Goal: Information Seeking & Learning: Learn about a topic

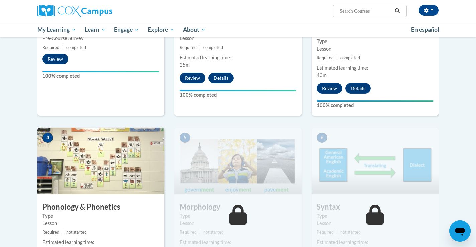
scroll to position [372, 0]
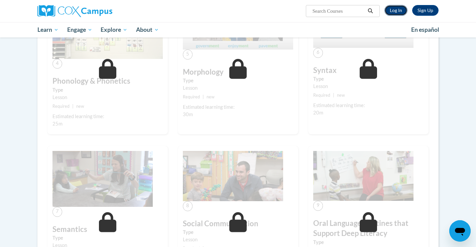
click at [398, 11] on link "Log In" at bounding box center [395, 10] width 23 height 11
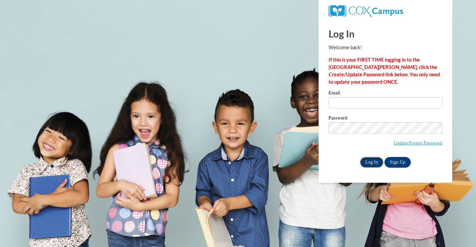
click at [368, 162] on input "Log In" at bounding box center [371, 162] width 23 height 11
type input "lisa.dresen@franklin.k12.wi.us"
click at [368, 162] on input "Log In" at bounding box center [371, 162] width 23 height 11
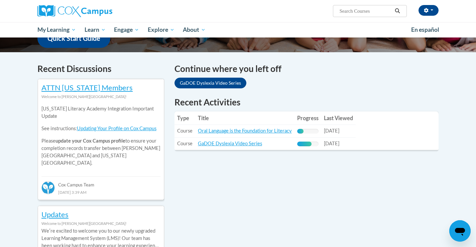
scroll to position [183, 0]
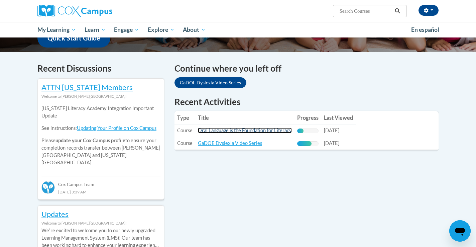
click at [229, 132] on link "Oral Language is the Foundation for Literacy" at bounding box center [245, 130] width 94 height 6
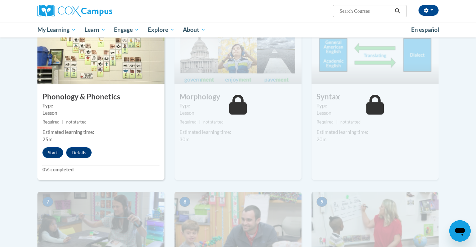
scroll to position [382, 0]
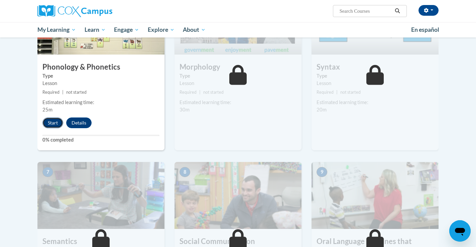
click at [51, 121] on button "Start" at bounding box center [52, 122] width 21 height 11
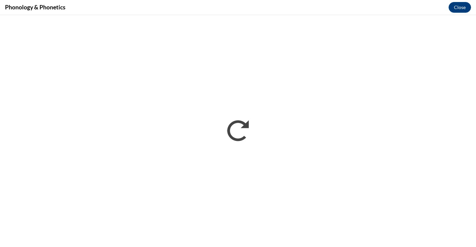
scroll to position [0, 0]
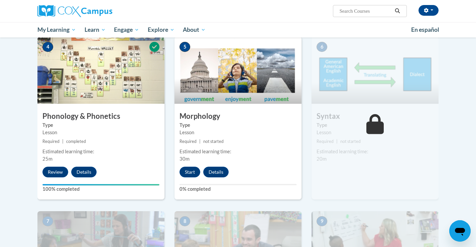
scroll to position [332, 0]
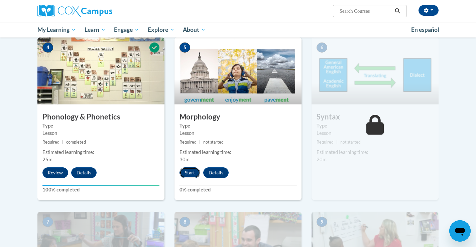
click at [191, 168] on button "Start" at bounding box center [190, 172] width 21 height 11
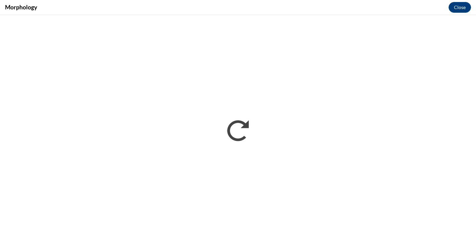
scroll to position [0, 0]
